Goal: Task Accomplishment & Management: Manage account settings

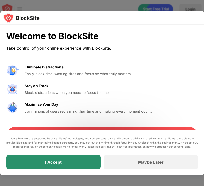
click at [51, 163] on div "I Accept" at bounding box center [53, 162] width 17 height 5
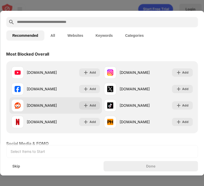
scroll to position [20, 0]
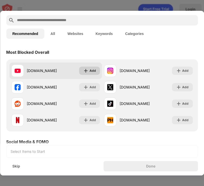
click at [84, 69] on img at bounding box center [85, 70] width 5 height 5
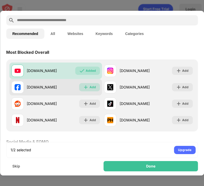
click at [91, 86] on div "Add" at bounding box center [93, 87] width 6 height 5
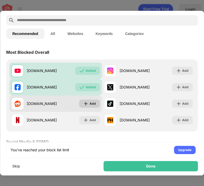
click at [88, 100] on div "Add" at bounding box center [89, 104] width 21 height 8
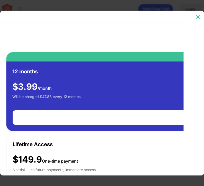
click at [197, 18] on img at bounding box center [197, 16] width 5 height 5
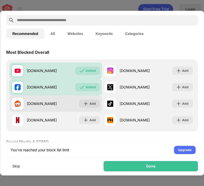
click at [84, 109] on div "[DOMAIN_NAME] Add" at bounding box center [55, 103] width 93 height 16
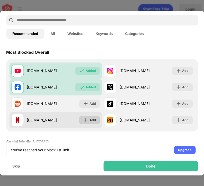
click at [85, 120] on img at bounding box center [85, 120] width 5 height 5
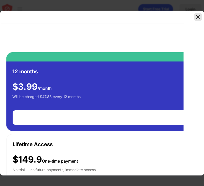
click at [196, 19] on img at bounding box center [197, 16] width 5 height 5
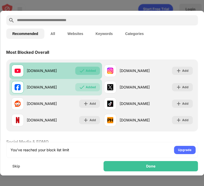
click at [87, 71] on div "Added" at bounding box center [91, 70] width 10 height 5
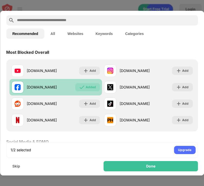
click at [86, 83] on div "[DOMAIN_NAME] Added" at bounding box center [55, 87] width 93 height 16
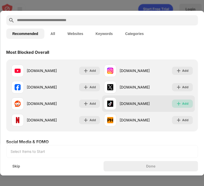
click at [182, 104] on div "Add" at bounding box center [185, 103] width 6 height 5
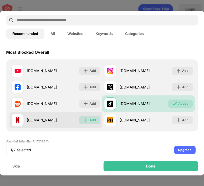
click at [86, 121] on img at bounding box center [85, 120] width 5 height 5
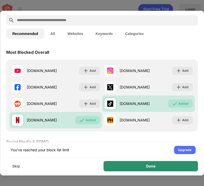
click at [139, 169] on div "Done" at bounding box center [151, 166] width 94 height 10
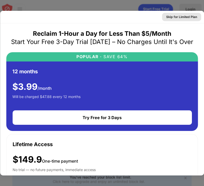
click at [171, 20] on div "Skip for Limited Plan" at bounding box center [181, 17] width 39 height 8
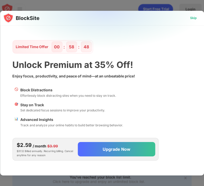
click at [191, 19] on div "Skip" at bounding box center [193, 17] width 7 height 5
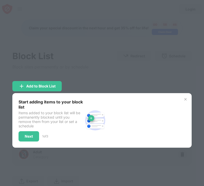
click at [186, 99] on img at bounding box center [185, 99] width 4 height 4
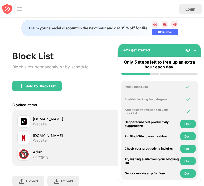
scroll to position [5, 0]
